Goal: Register for event/course

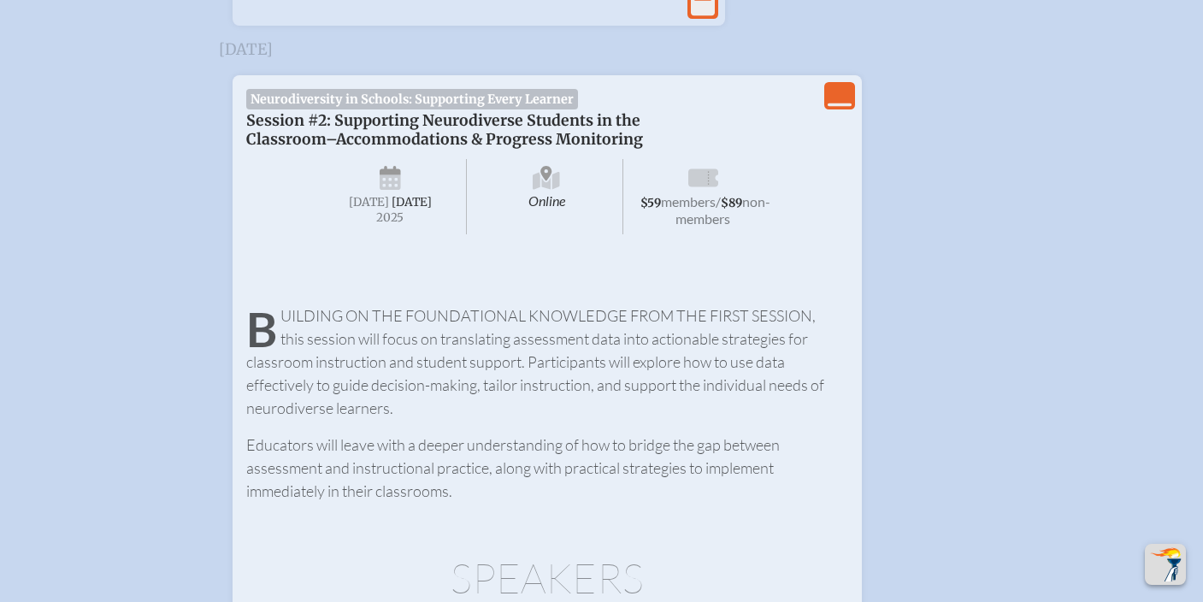
scroll to position [1107, 0]
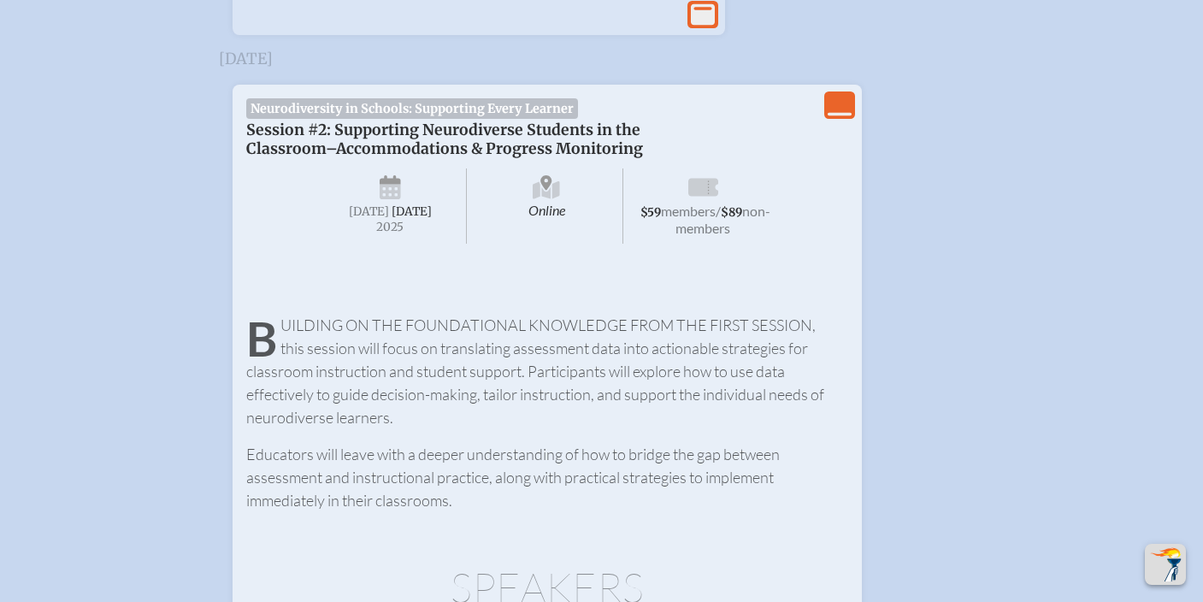
click at [382, 119] on span "Neurodiversity in Schools: Supporting Every Learner" at bounding box center [412, 108] width 333 height 21
click at [839, 117] on icon "View Less" at bounding box center [840, 105] width 24 height 24
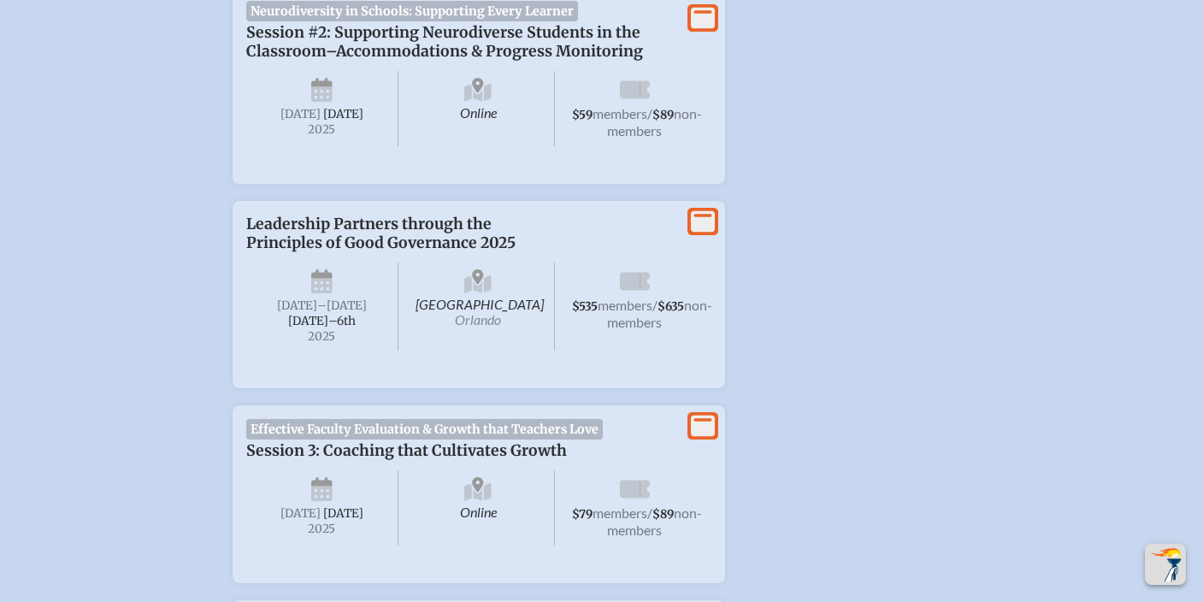
scroll to position [1205, 0]
click at [323, 121] on span "[DATE]" at bounding box center [343, 114] width 40 height 15
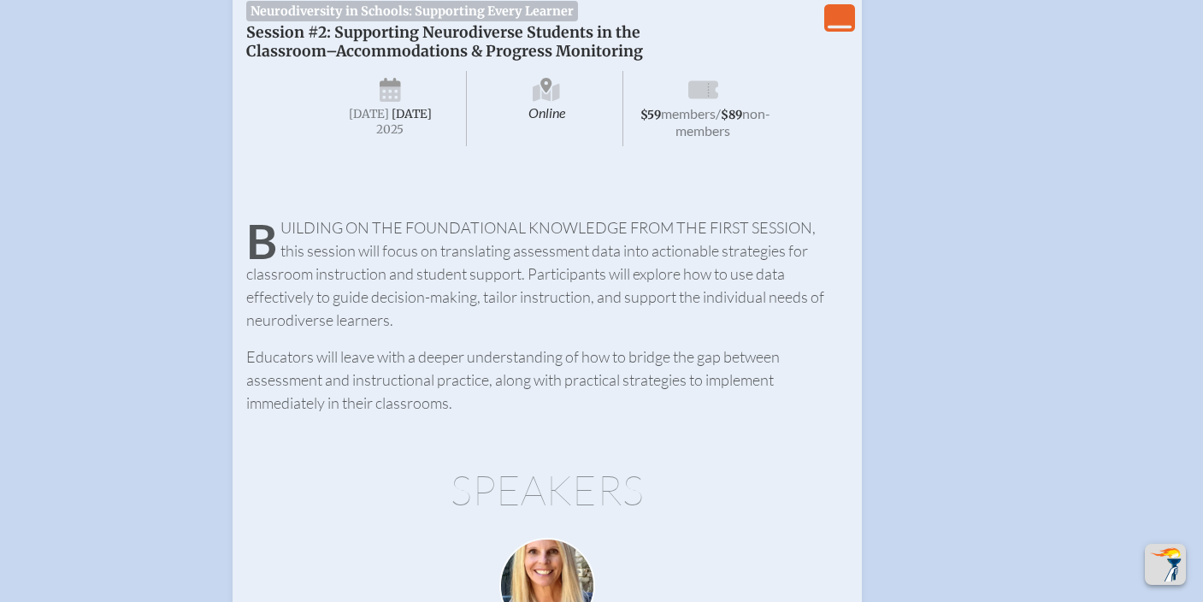
click at [392, 121] on span "[DATE]" at bounding box center [412, 114] width 40 height 15
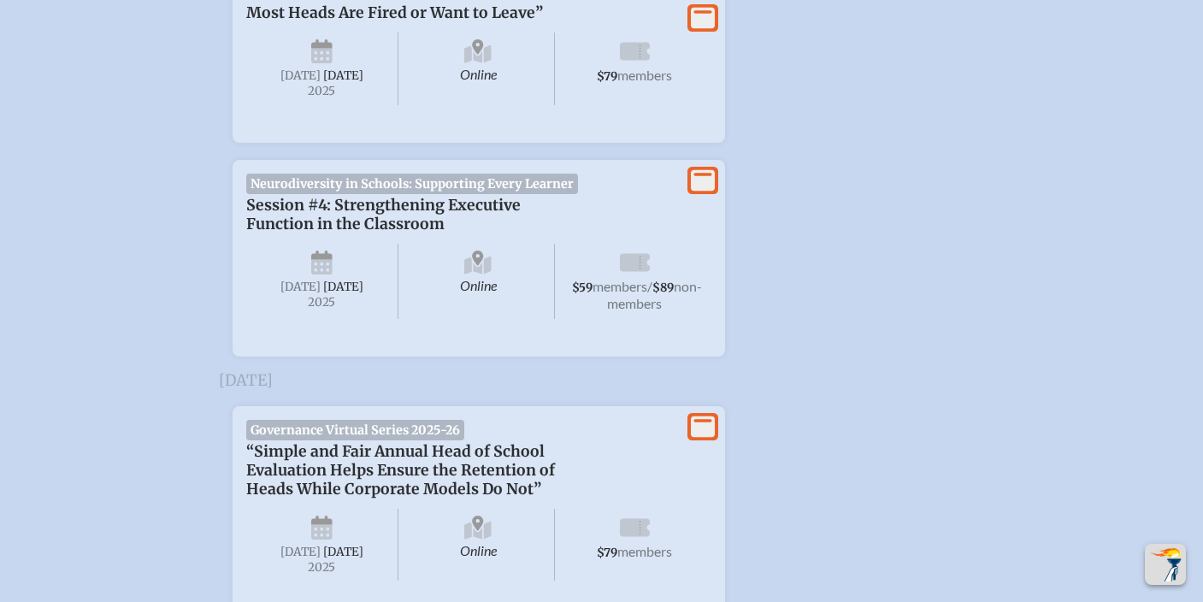
scroll to position [2847, 0]
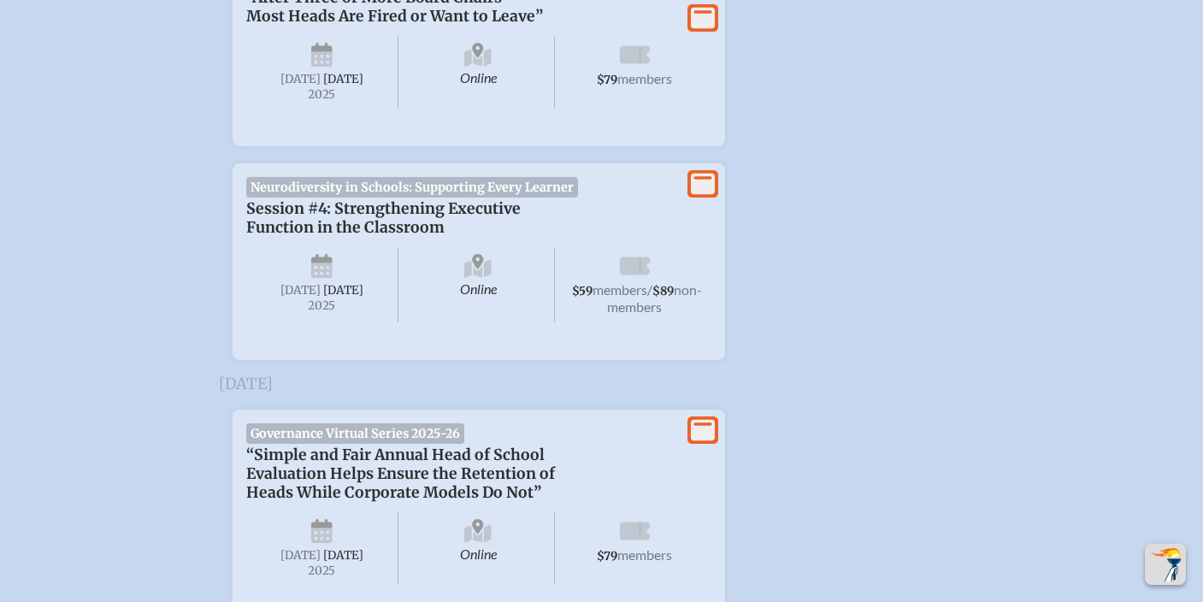
click at [321, 297] on span "[DATE]" at bounding box center [300, 290] width 40 height 15
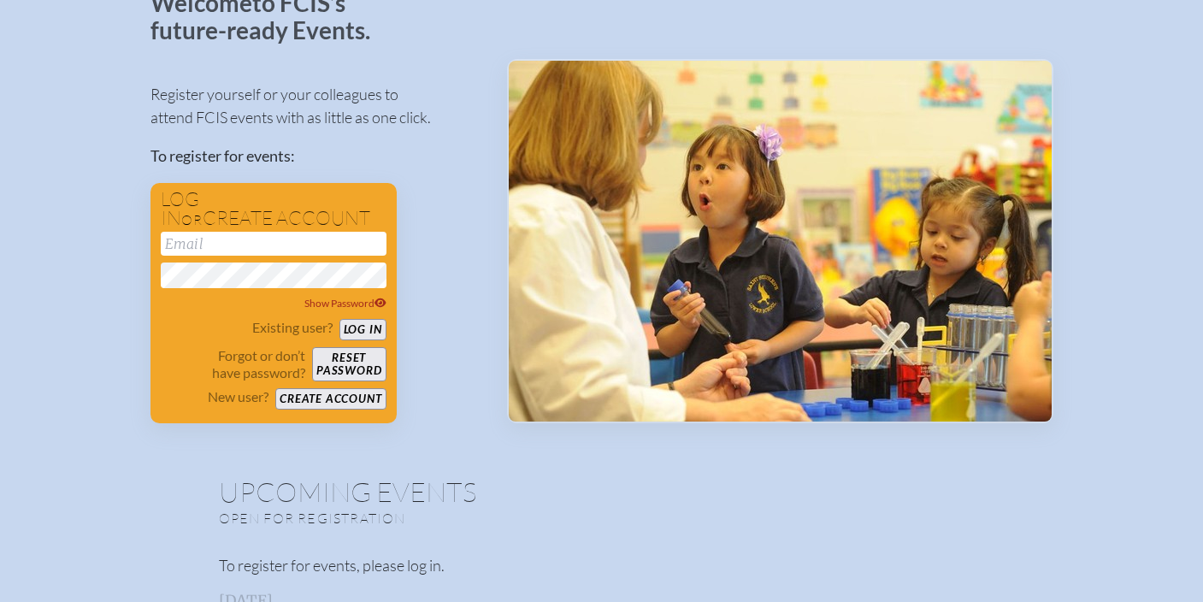
scroll to position [0, 0]
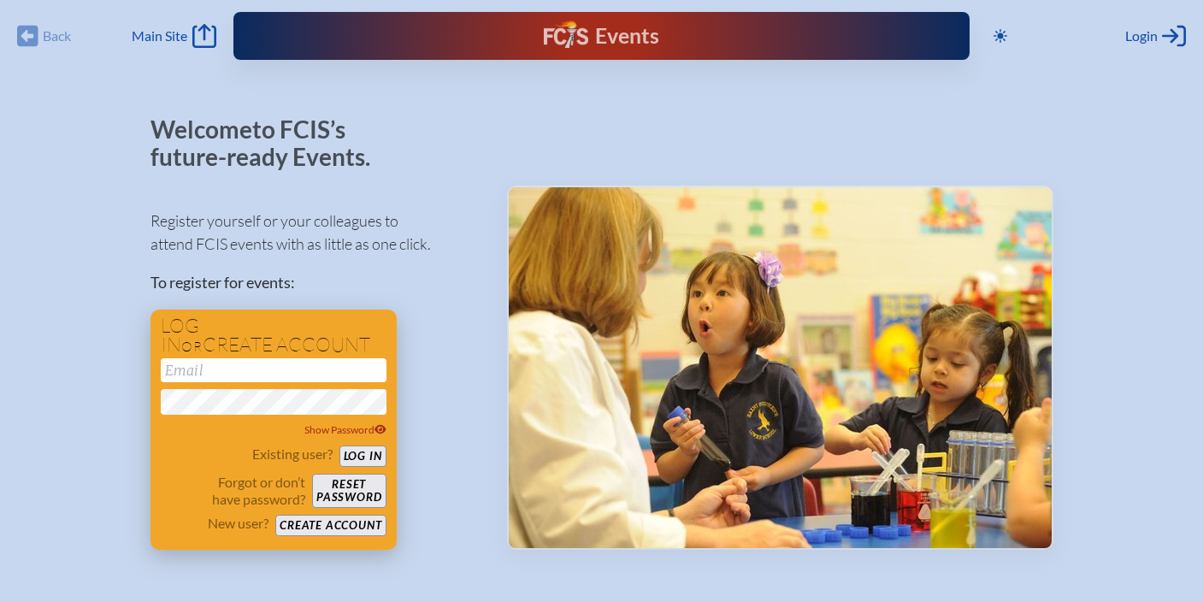
click at [286, 371] on input "email" at bounding box center [274, 370] width 226 height 24
type input "[EMAIL_ADDRESS][DOMAIN_NAME]"
click at [339, 445] on button "Log in" at bounding box center [362, 455] width 47 height 21
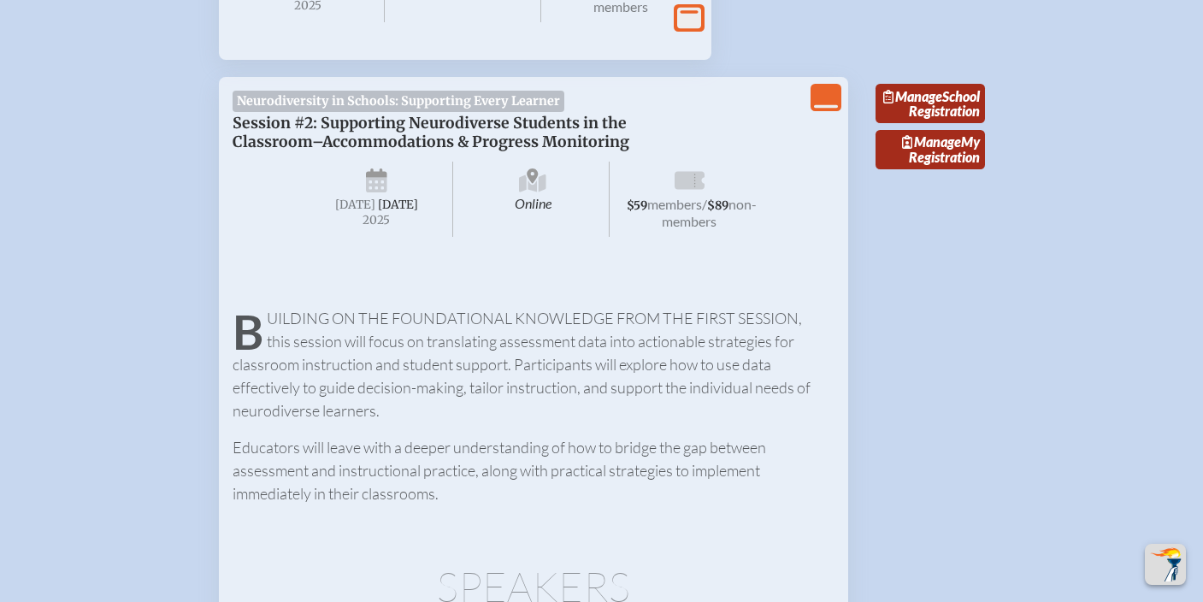
scroll to position [1015, 0]
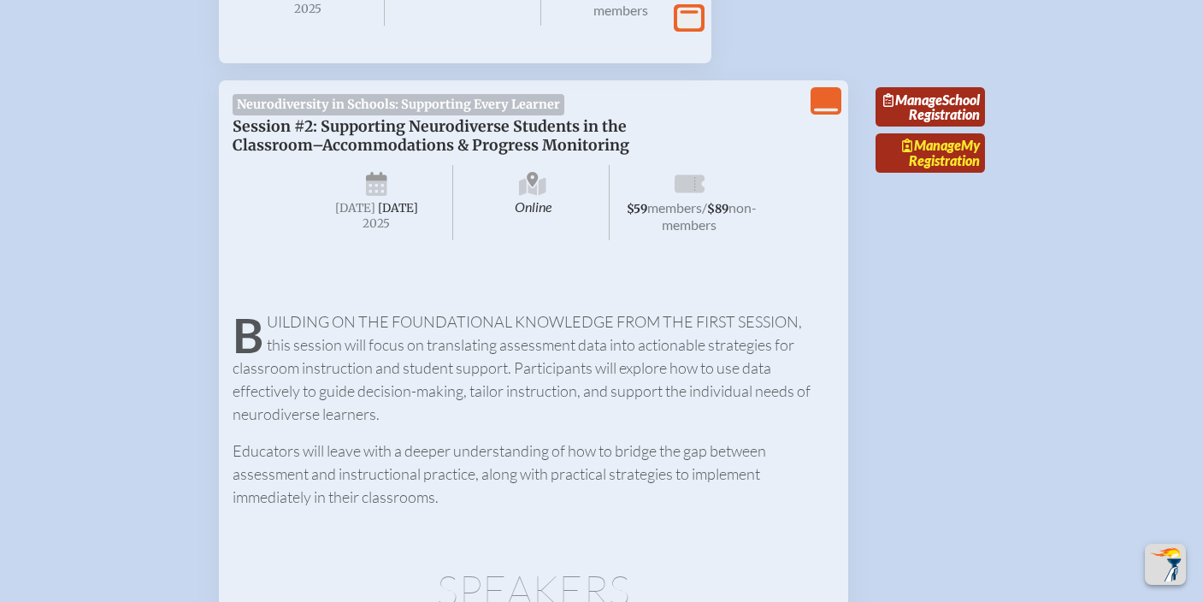
click at [951, 153] on span "Manage" at bounding box center [931, 145] width 59 height 16
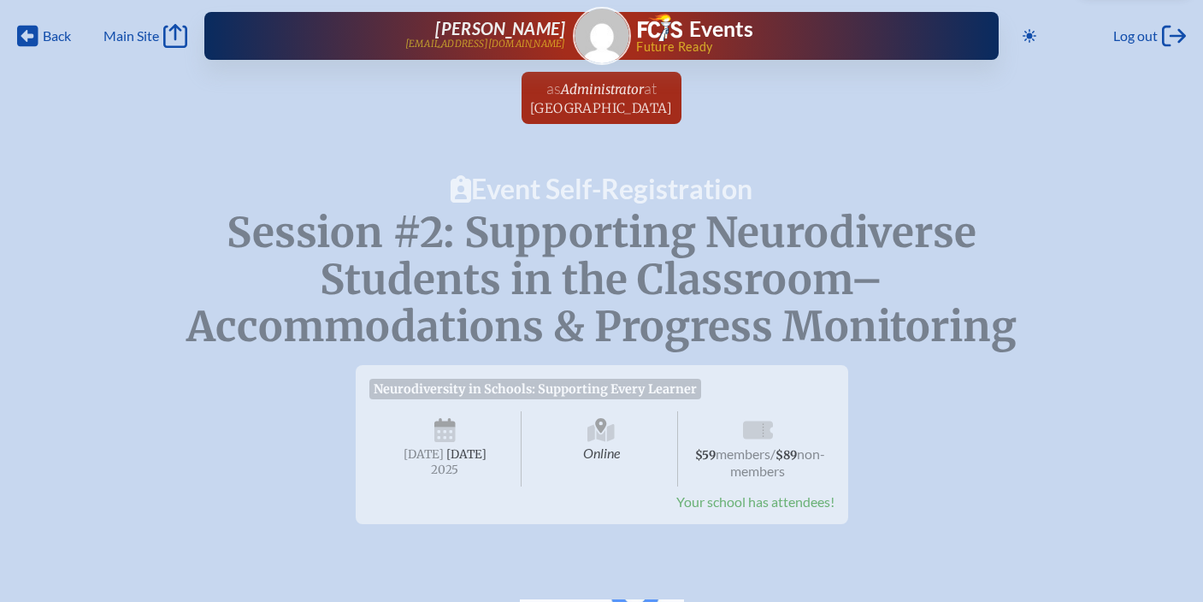
click at [552, 183] on h1 "Event Self-Registration" at bounding box center [601, 188] width 1203 height 27
click at [598, 92] on span "Administrator" at bounding box center [602, 89] width 83 height 16
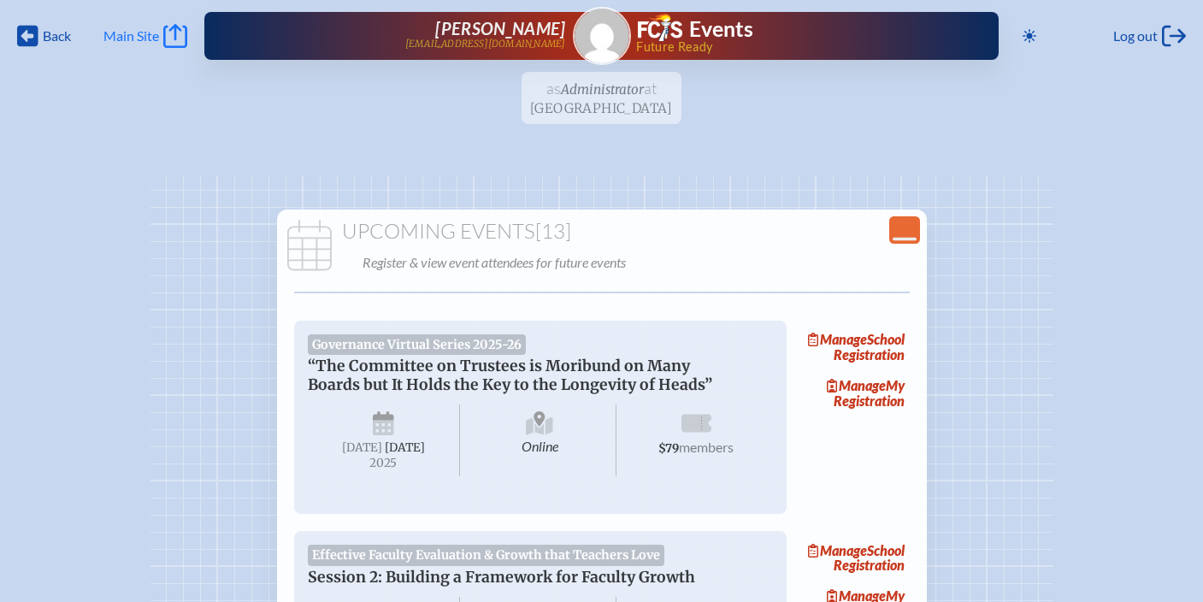
click at [140, 32] on span "Main Site" at bounding box center [131, 35] width 56 height 17
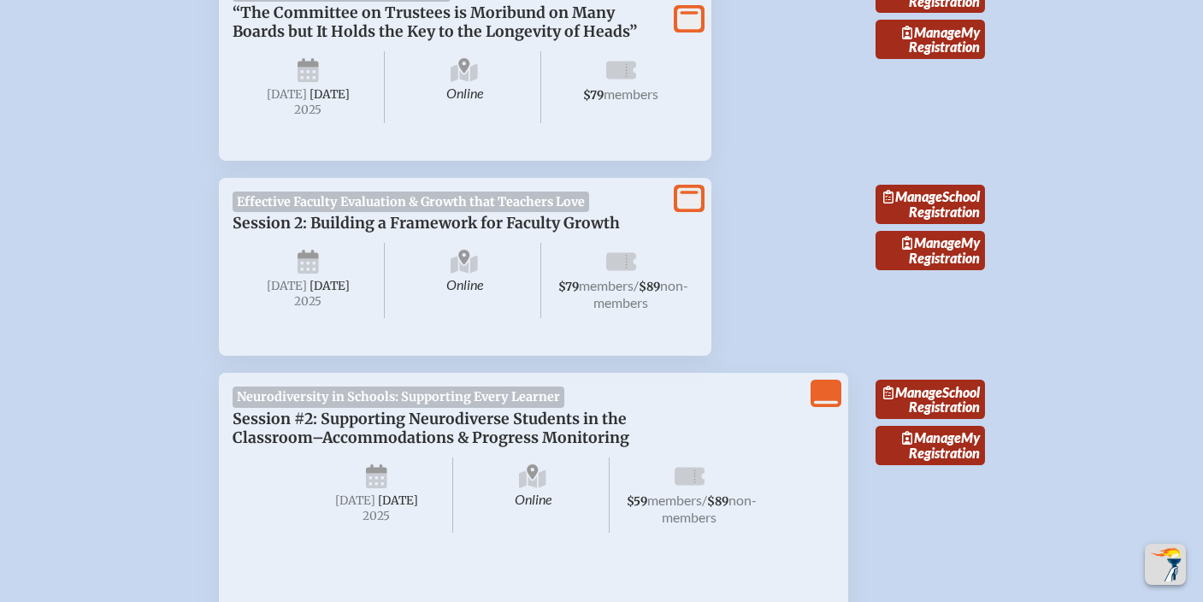
scroll to position [725, 0]
